Goal: Navigation & Orientation: Understand site structure

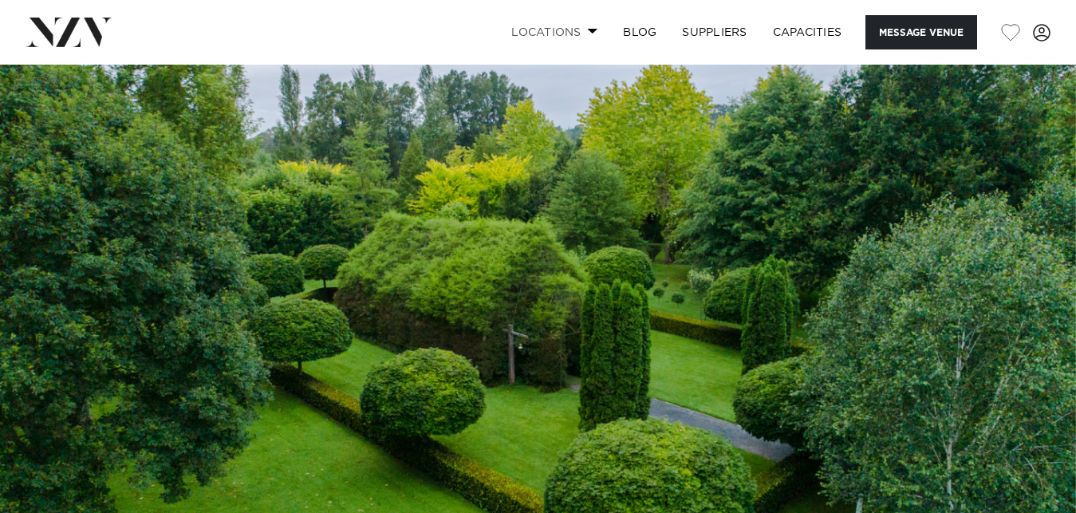
click at [555, 32] on link "Locations" at bounding box center [555, 32] width 112 height 34
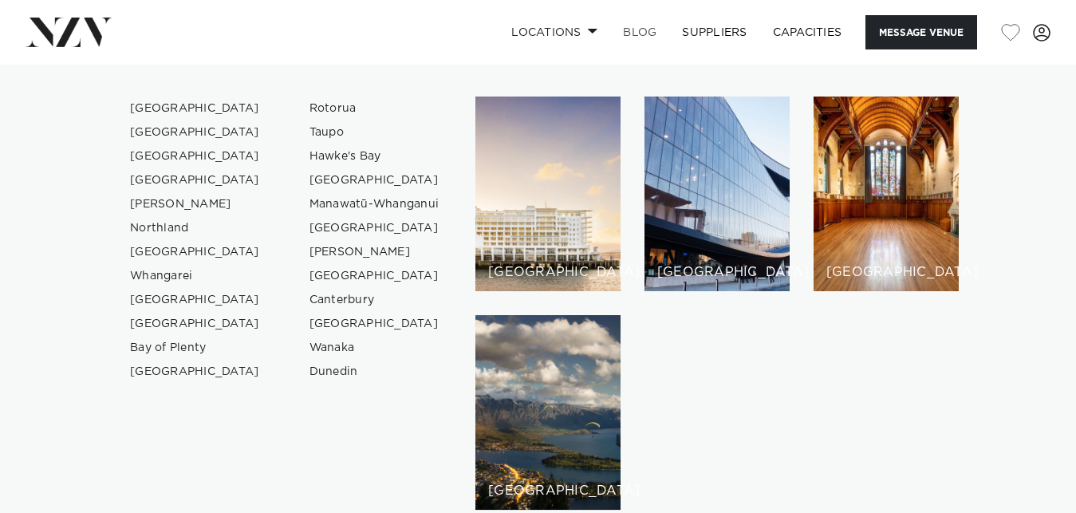
click at [640, 35] on link "BLOG" at bounding box center [639, 32] width 59 height 34
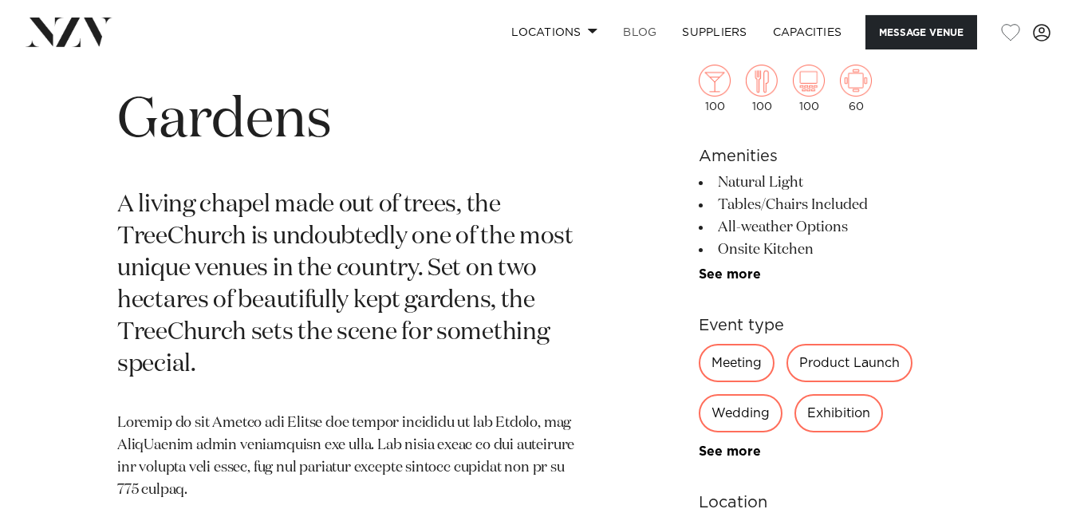
scroll to position [636, 0]
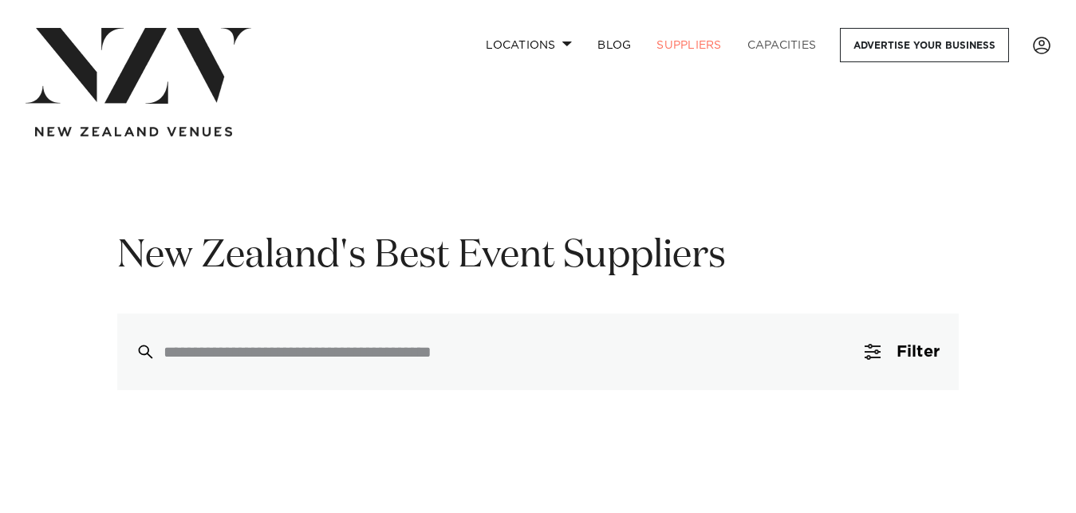
click at [748, 51] on link "Capacities" at bounding box center [782, 45] width 95 height 34
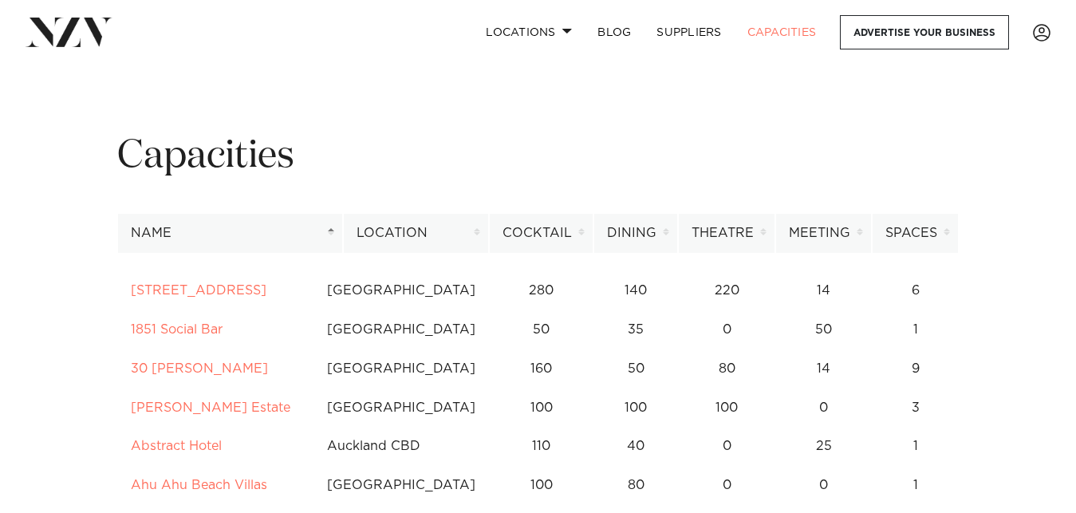
click at [774, 42] on link "Capacities" at bounding box center [782, 32] width 95 height 34
